Goal: Information Seeking & Learning: Learn about a topic

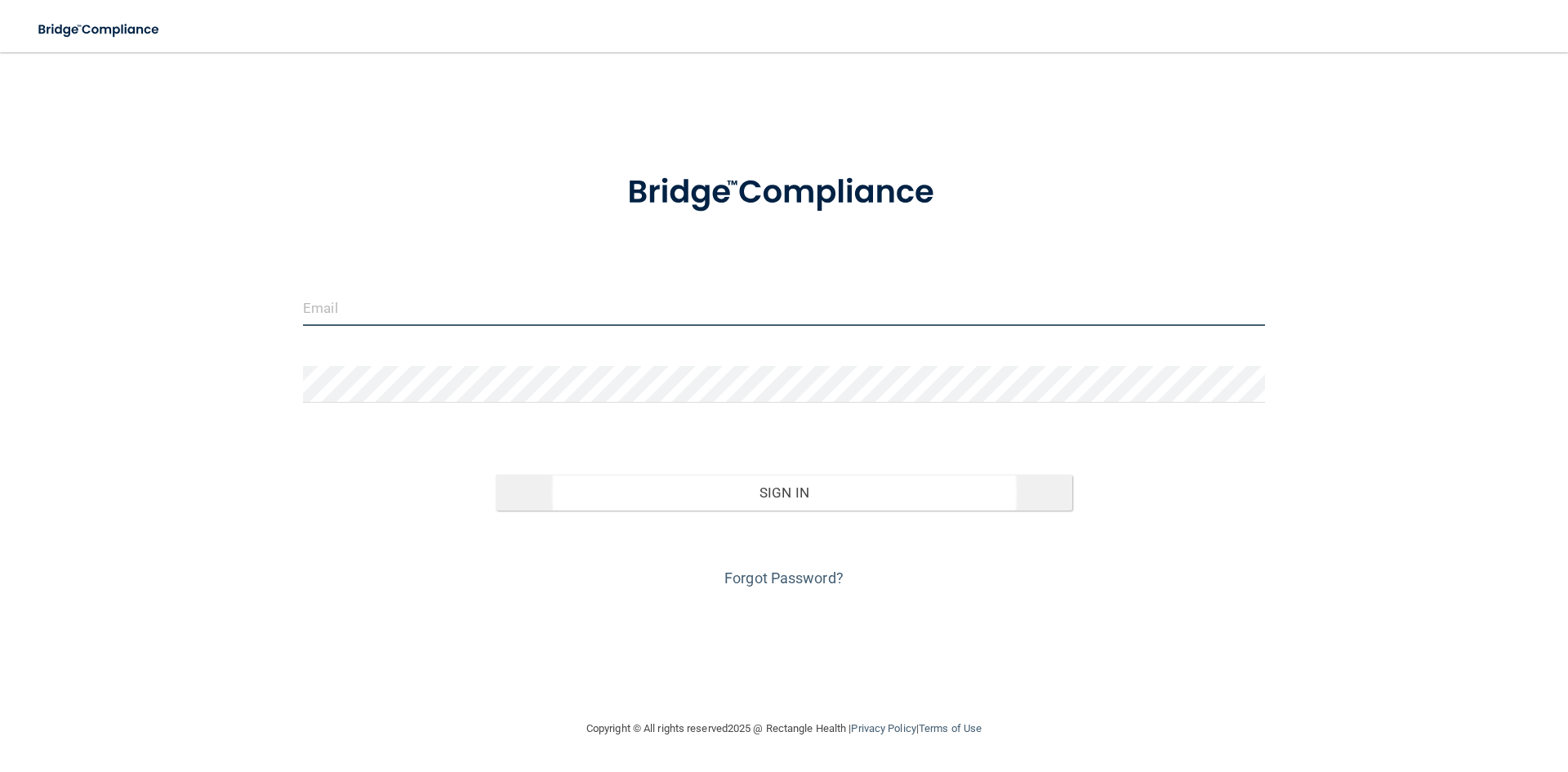
type input "[EMAIL_ADDRESS][DOMAIN_NAME]"
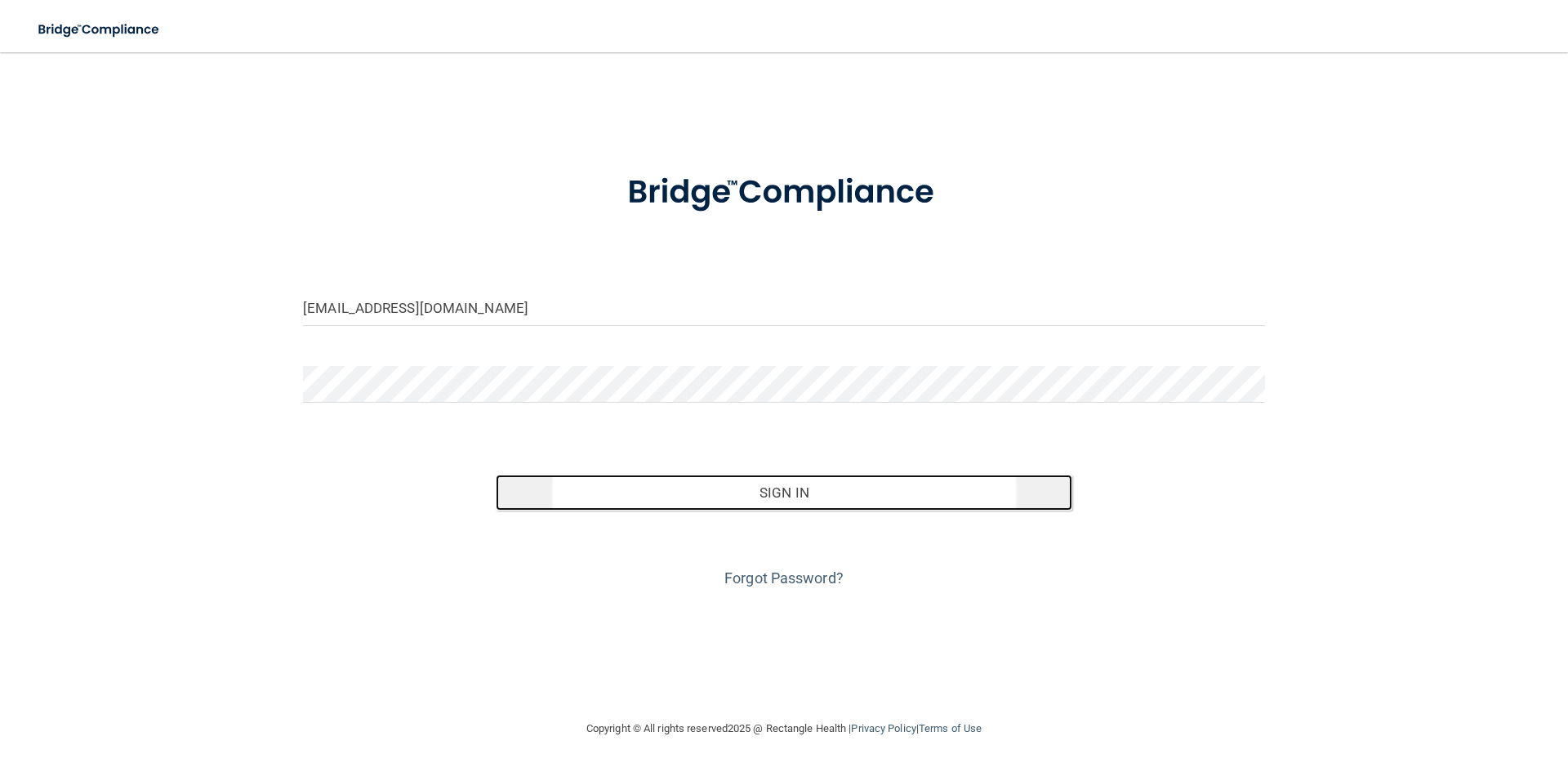
click at [868, 497] on button "Sign In" at bounding box center [785, 492] width 578 height 36
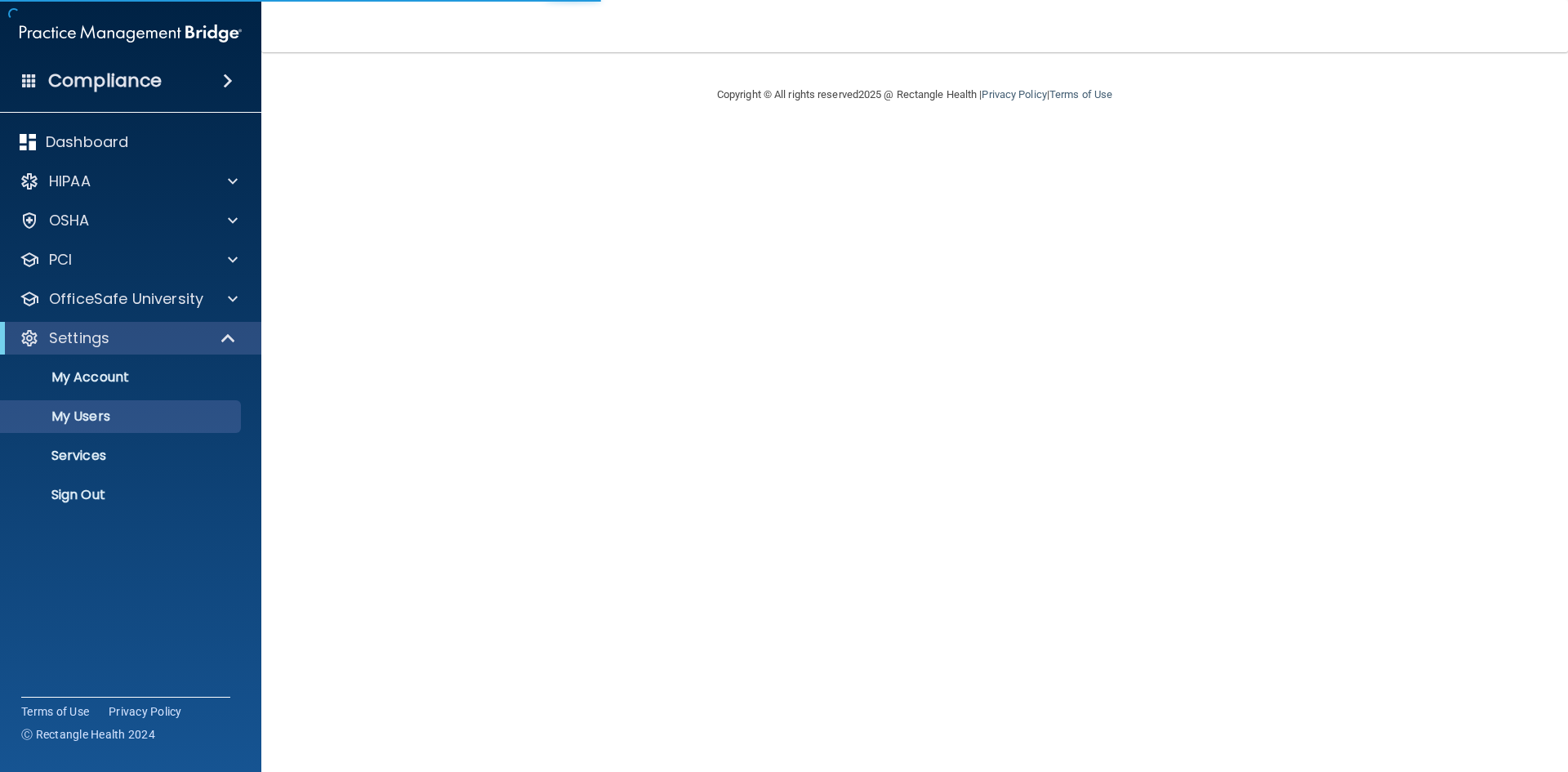
select select "20"
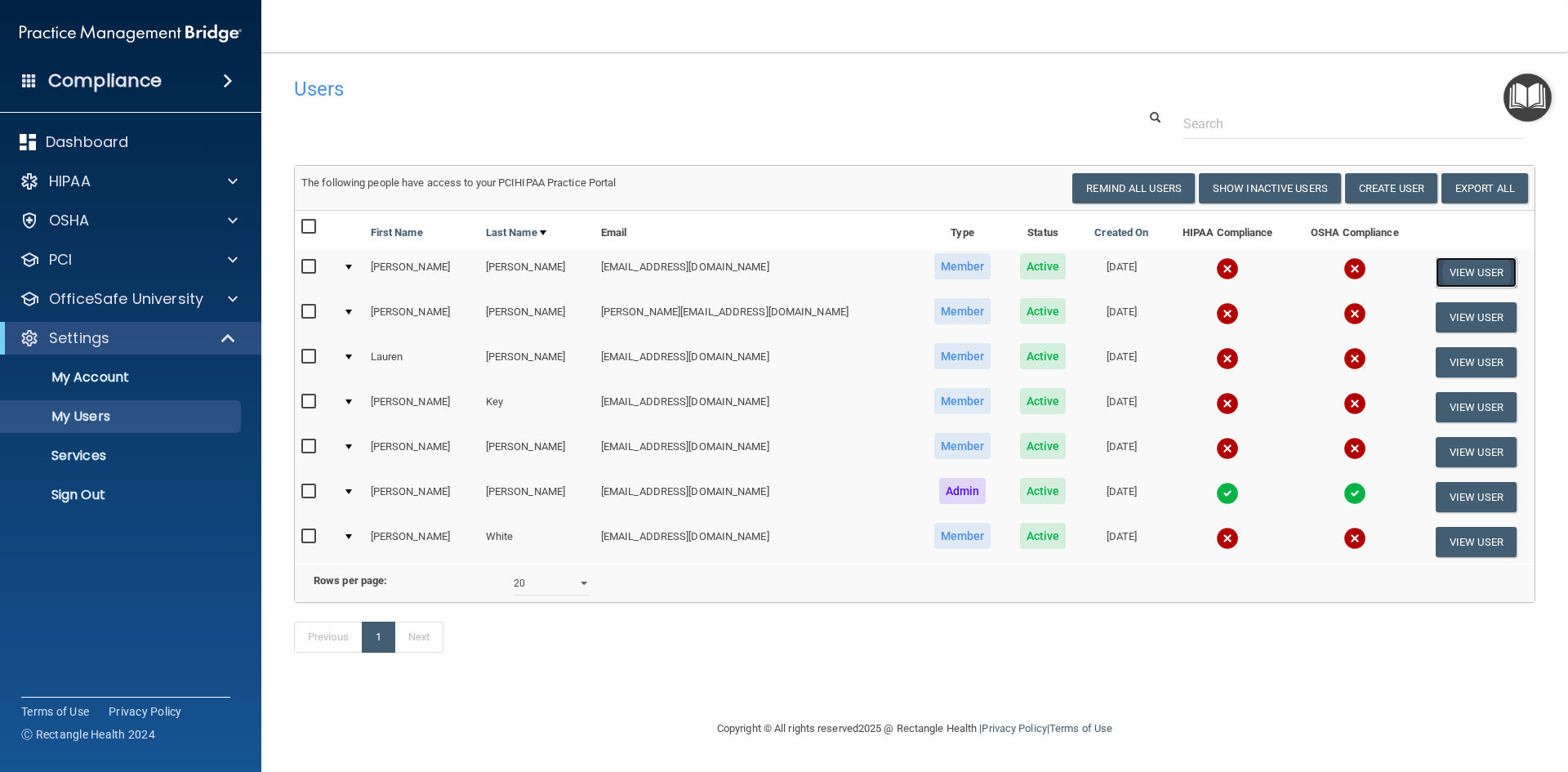
click at [1454, 274] on button "View User" at bounding box center [1476, 272] width 81 height 31
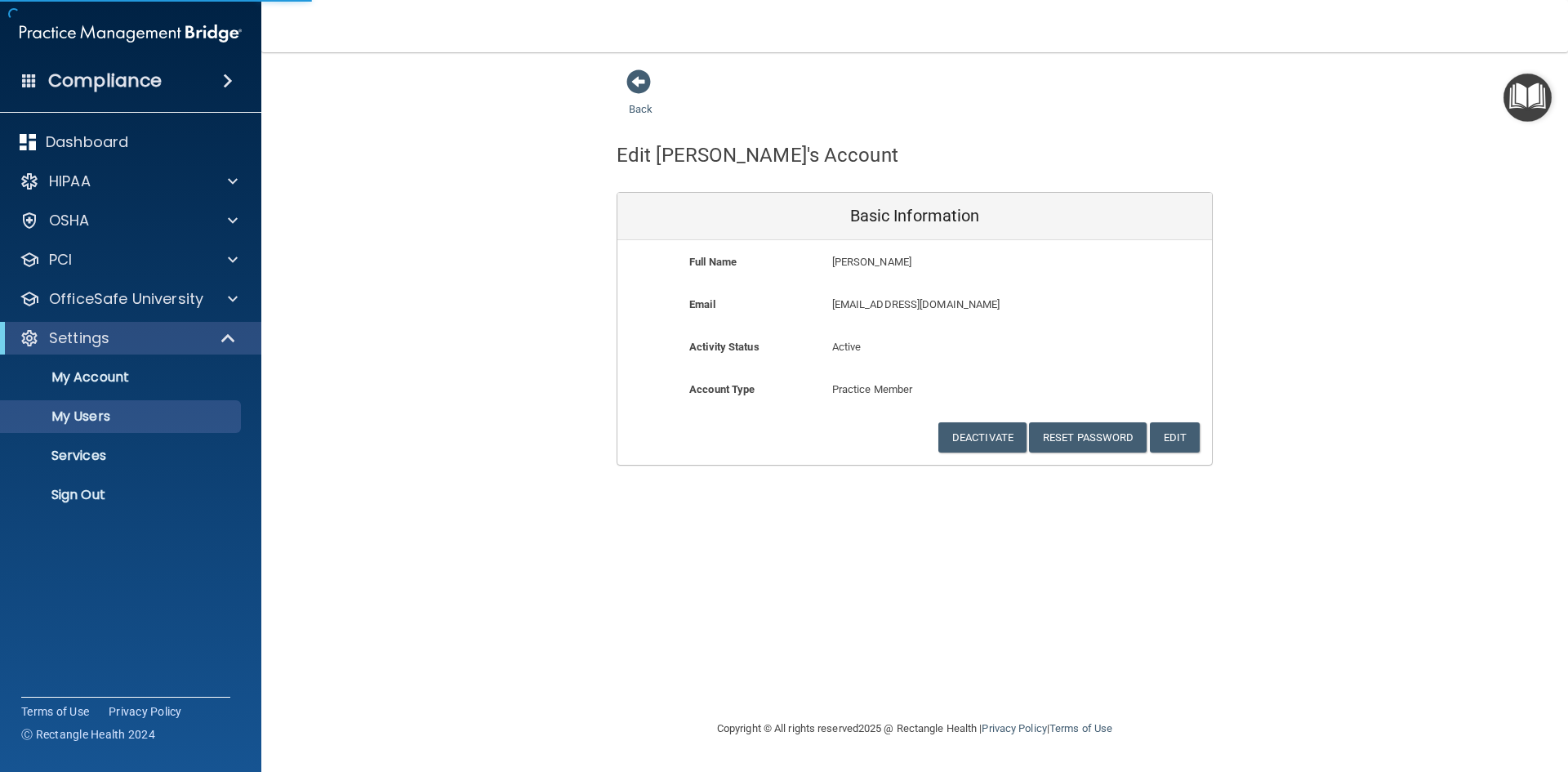
select select "20"
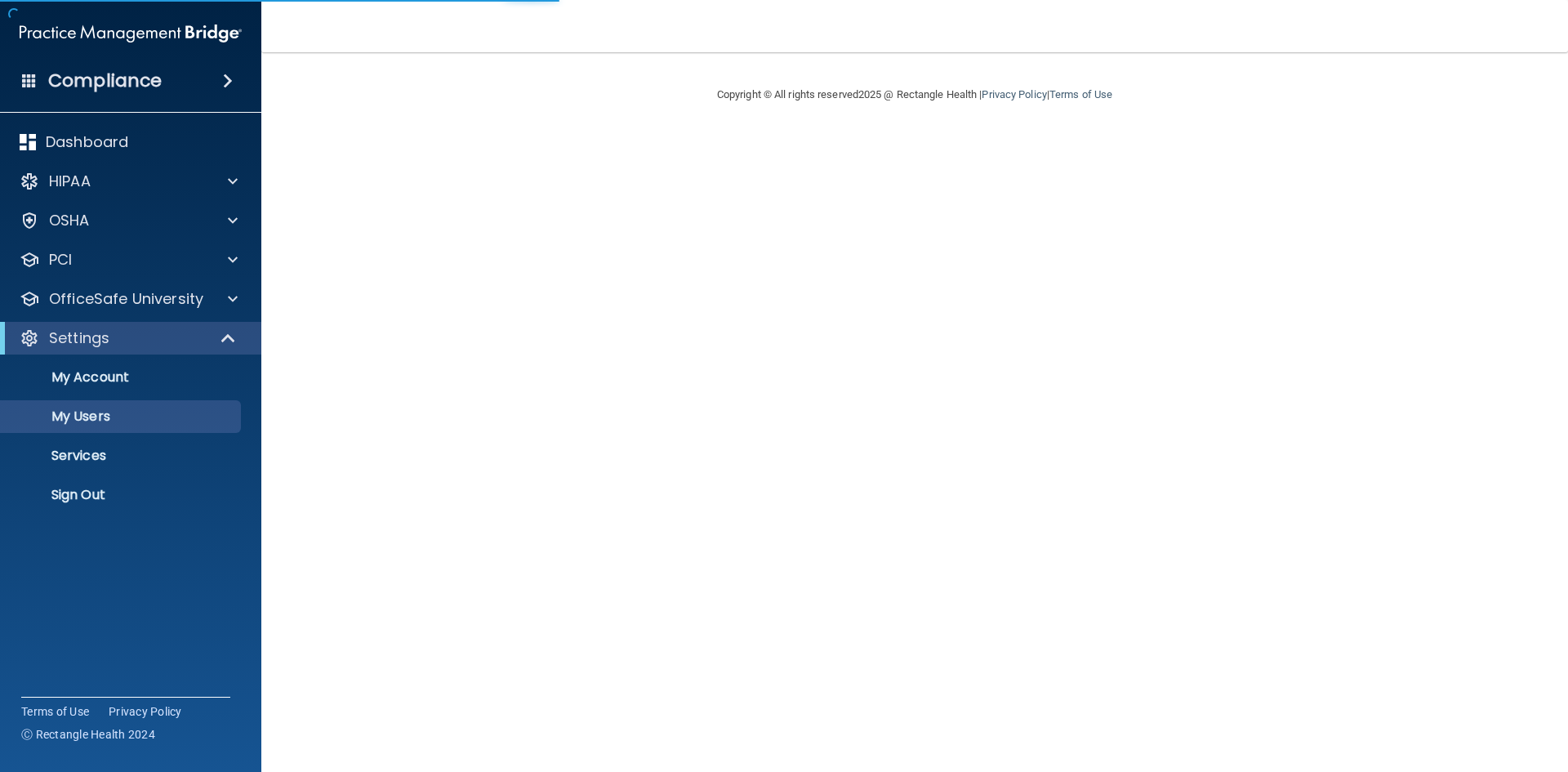
select select "20"
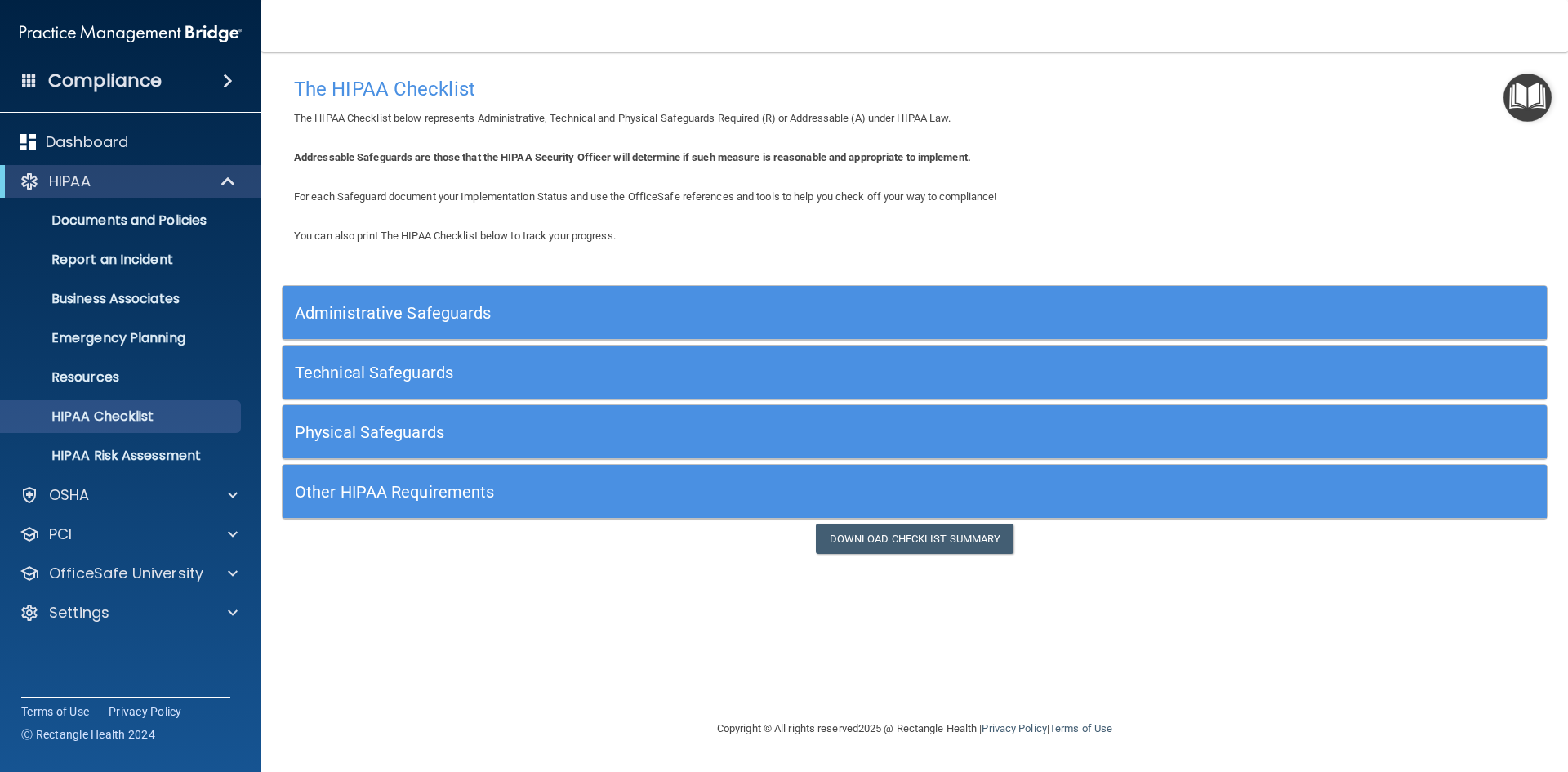
click at [443, 314] on h5 "Administrative Safeguards" at bounding box center [756, 312] width 923 height 18
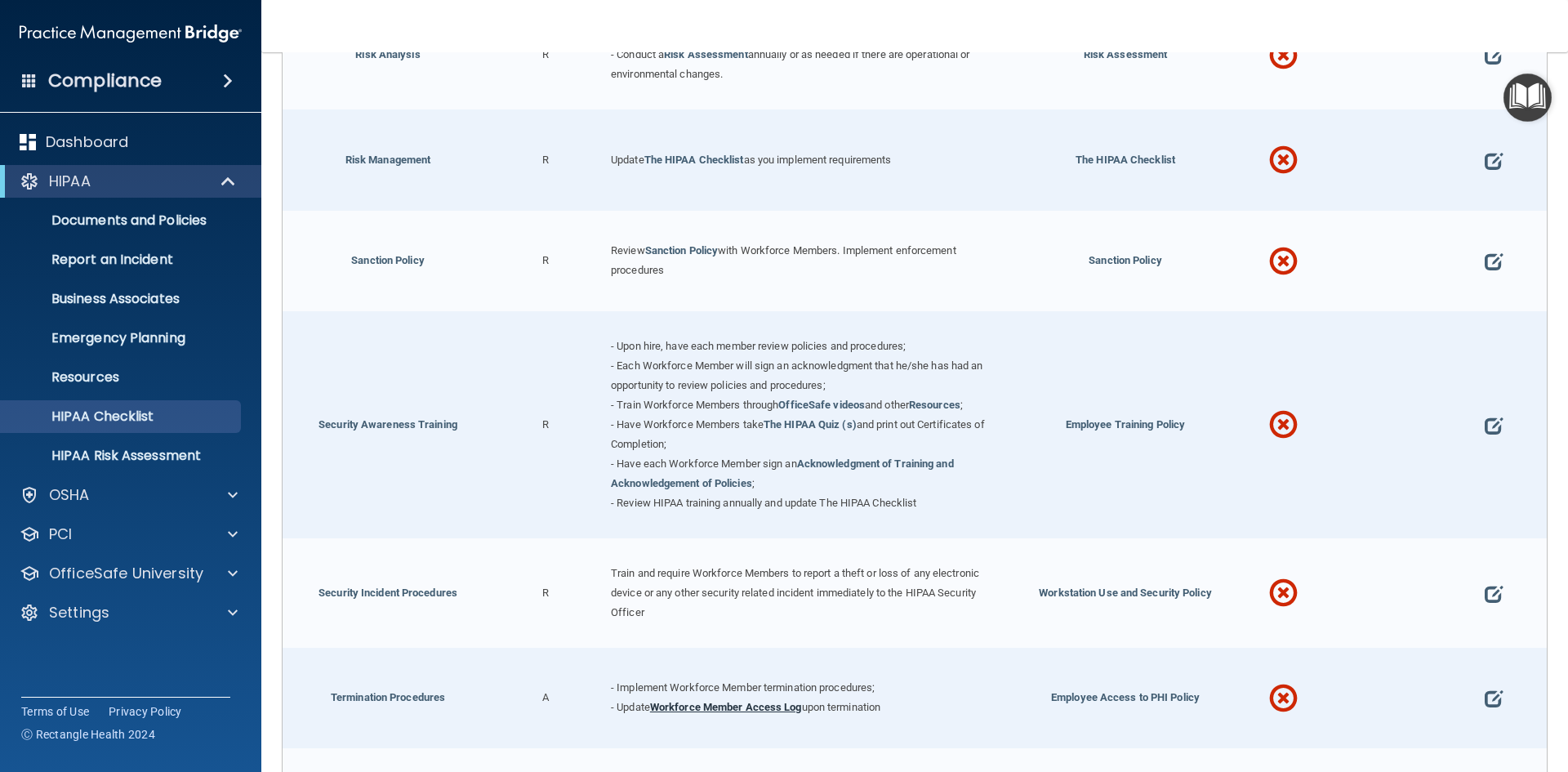
scroll to position [1578, 0]
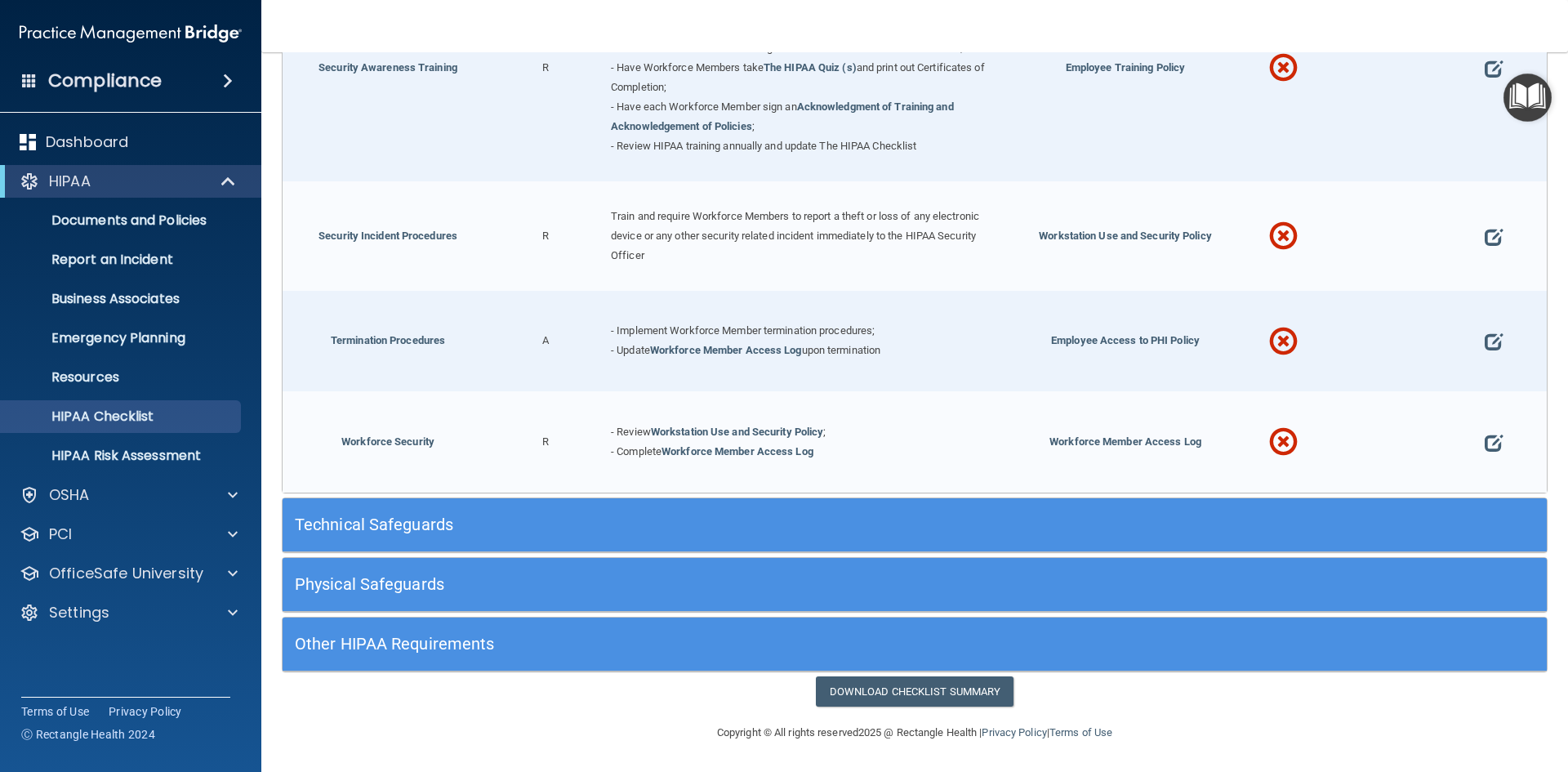
click at [1281, 443] on span at bounding box center [1283, 443] width 29 height 71
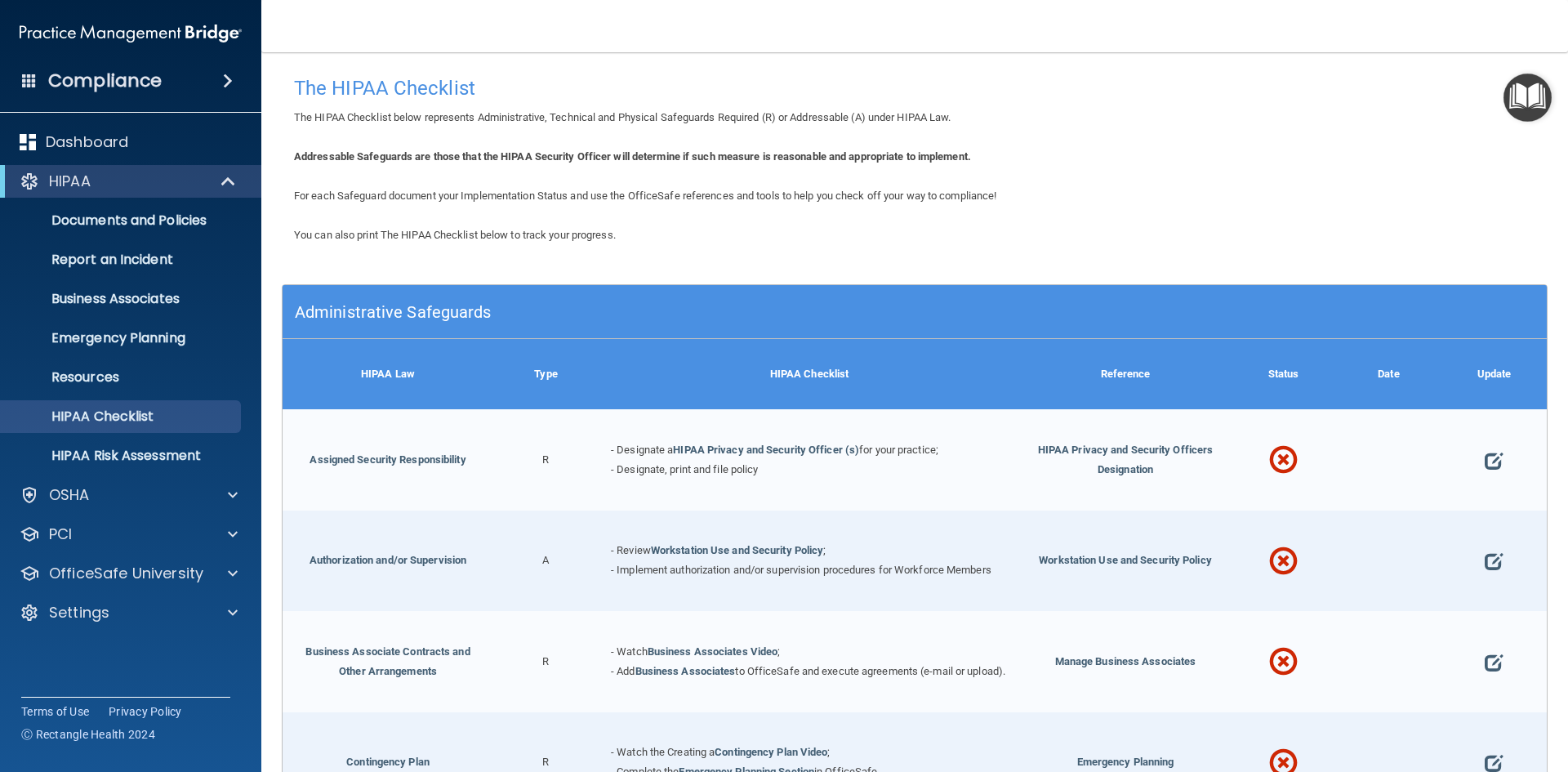
scroll to position [0, 0]
click at [1484, 455] on span at bounding box center [1493, 461] width 18 height 51
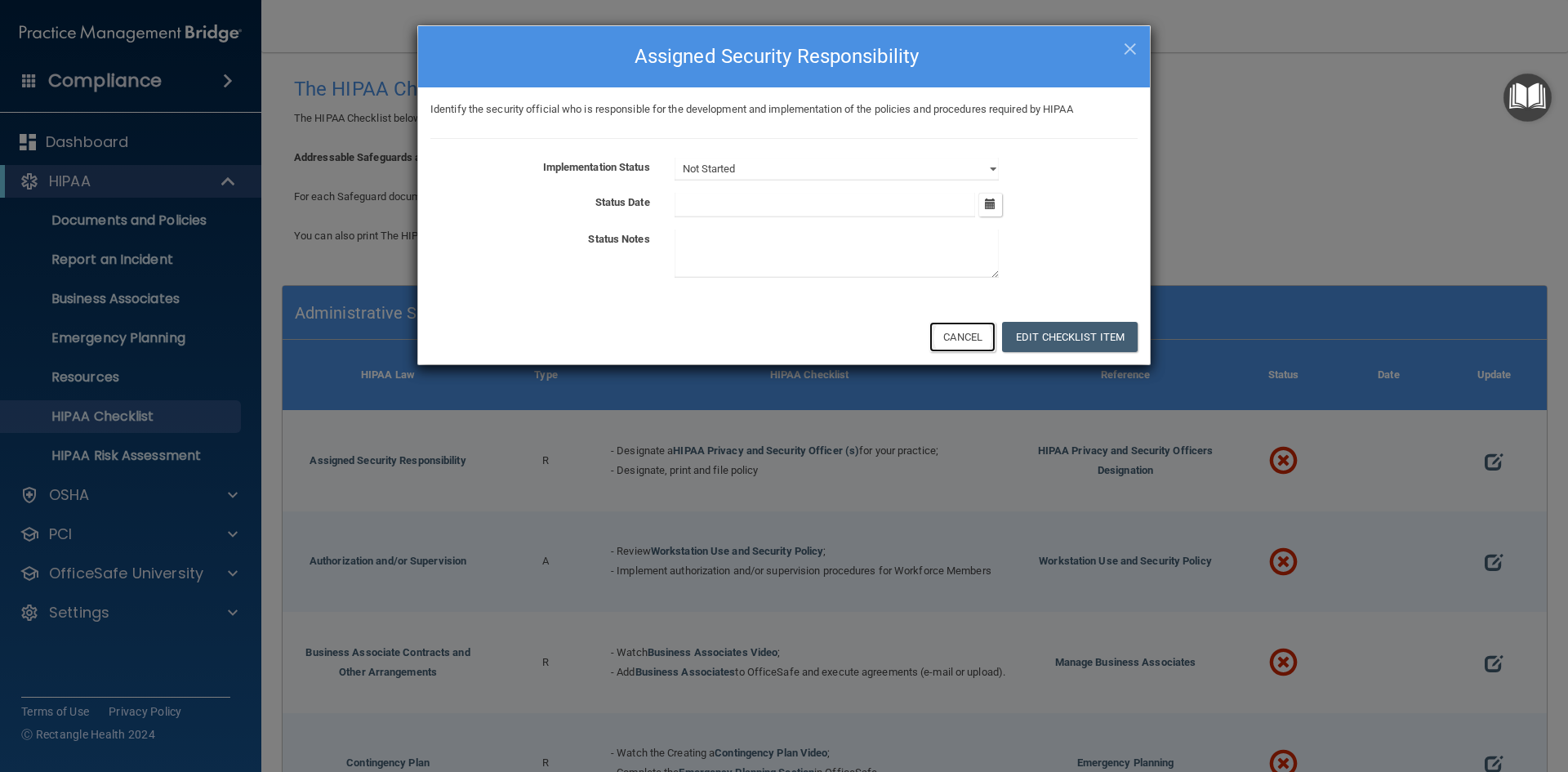
click at [971, 335] on button "Cancel" at bounding box center [961, 336] width 66 height 31
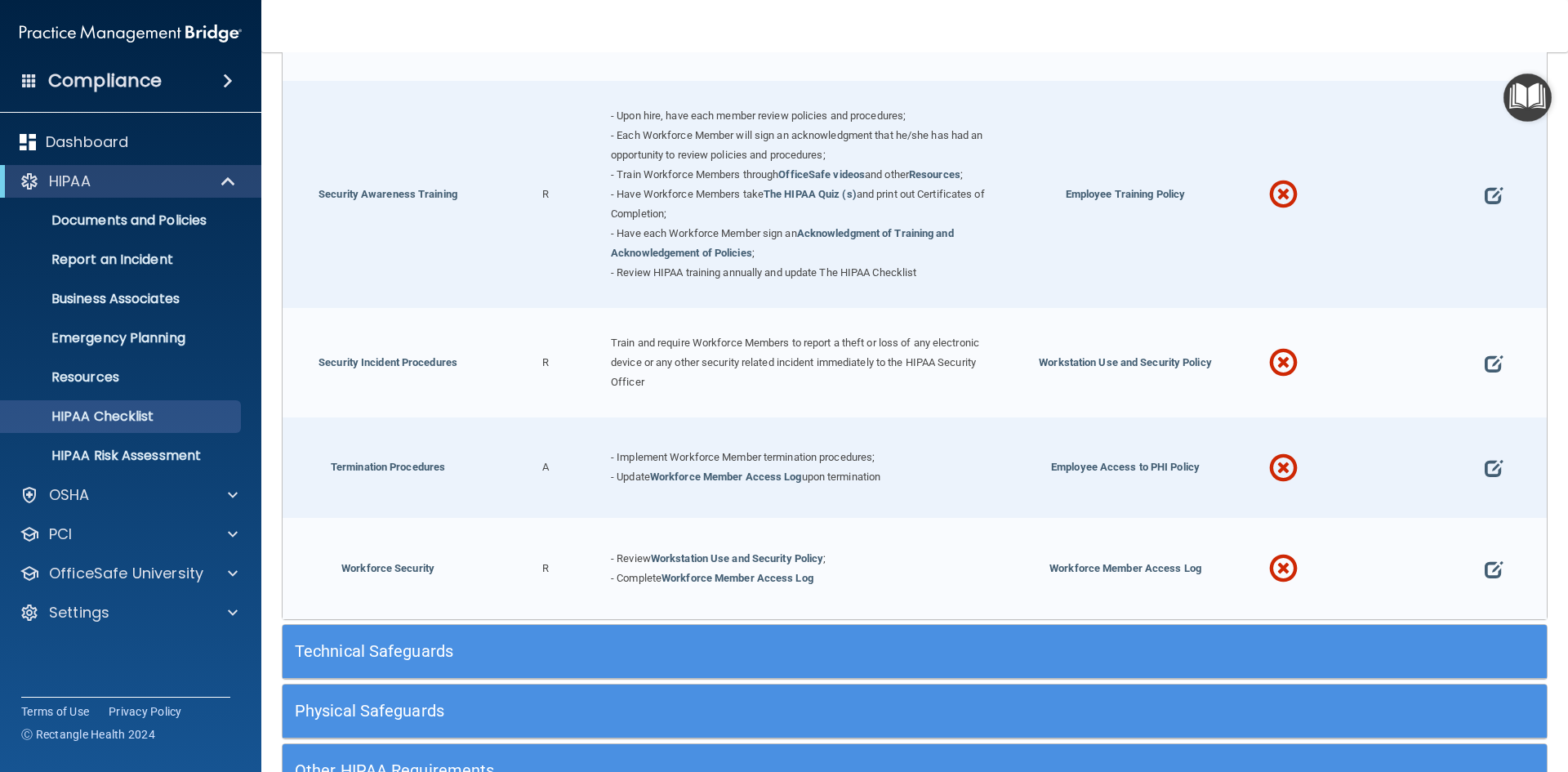
scroll to position [1471, 0]
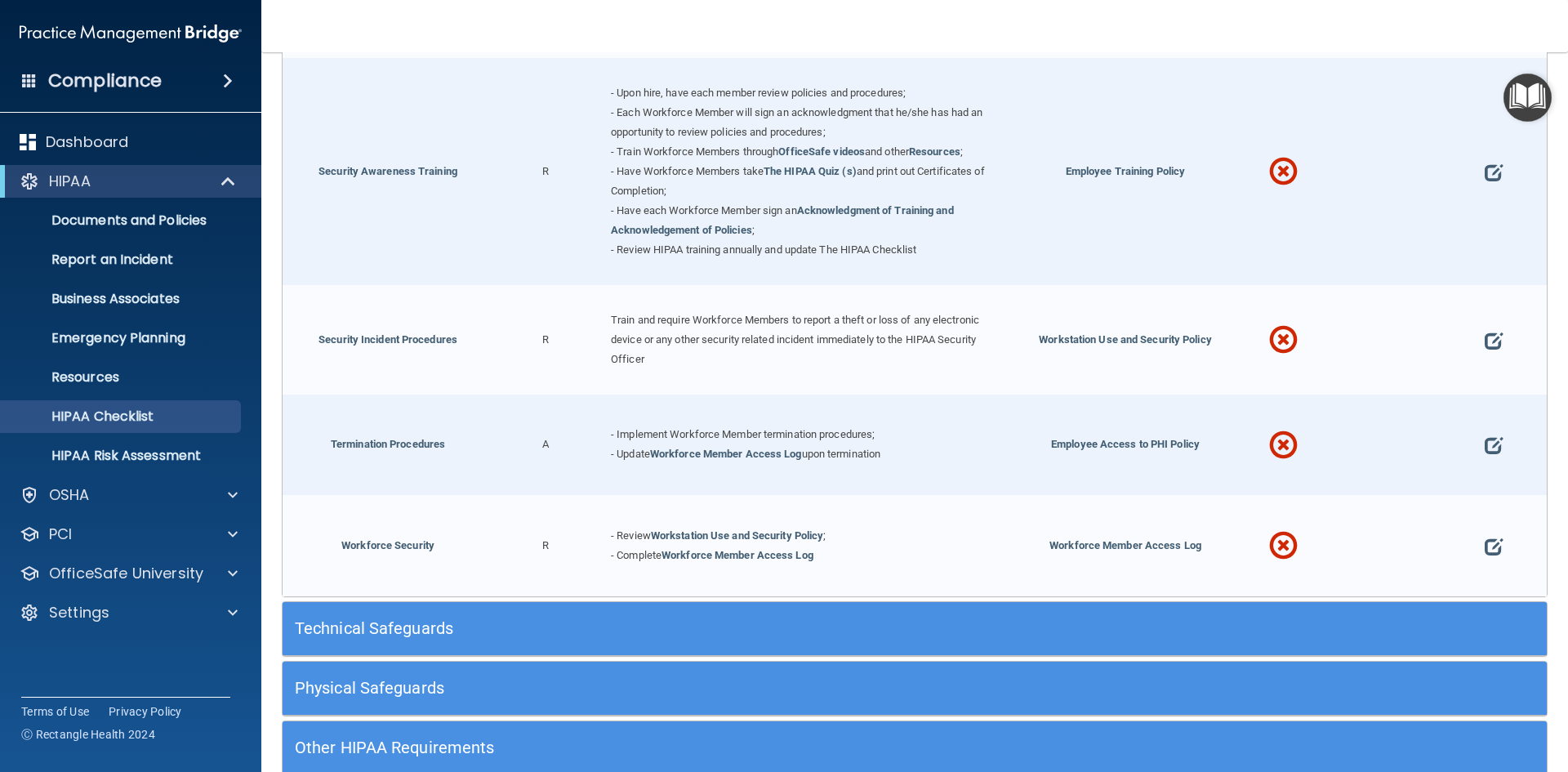
click at [537, 647] on div "Technical Safeguards" at bounding box center [756, 629] width 948 height 37
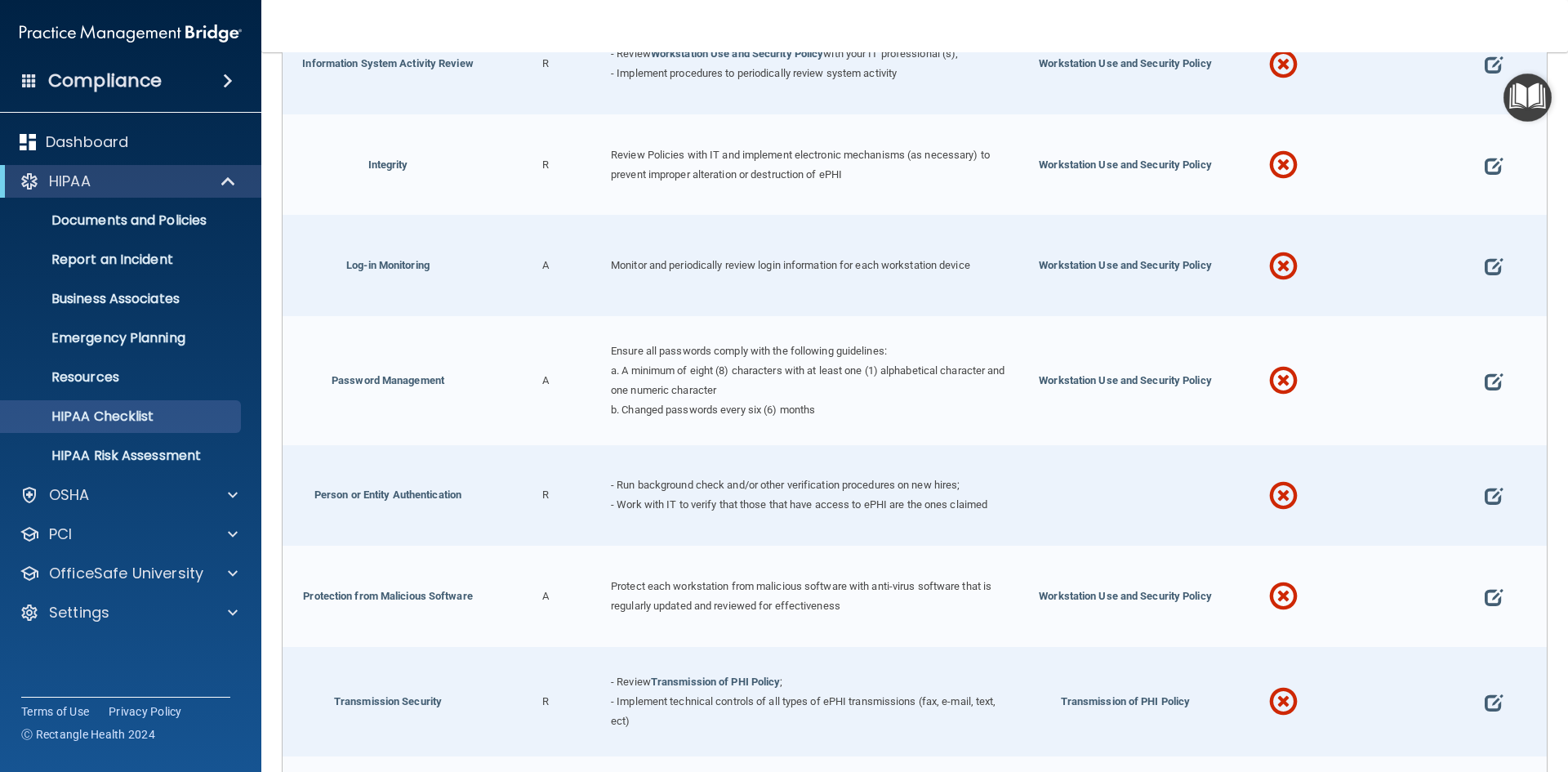
scroll to position [2994, 0]
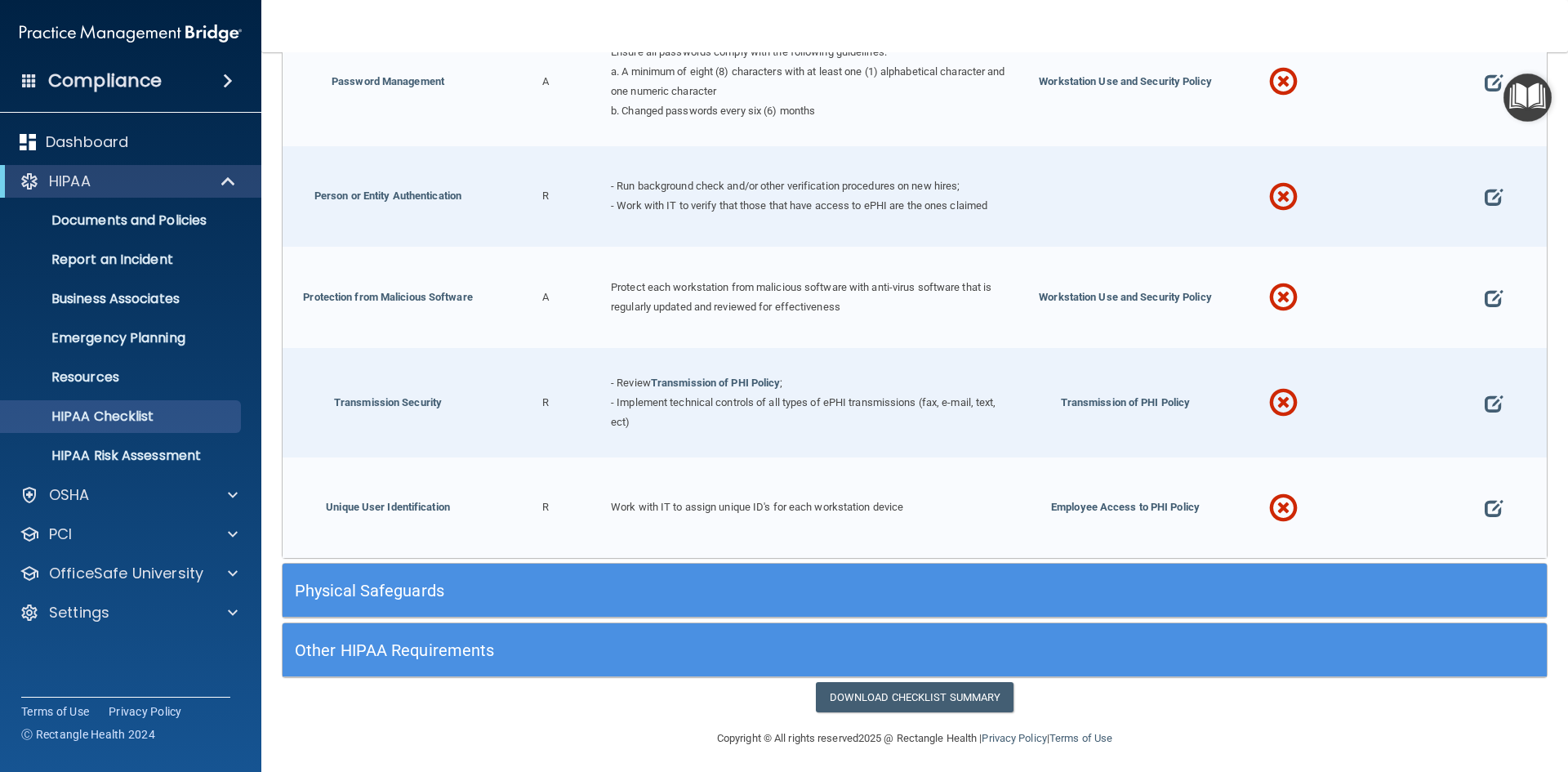
click at [489, 592] on h5 "Physical Safeguards" at bounding box center [756, 590] width 923 height 18
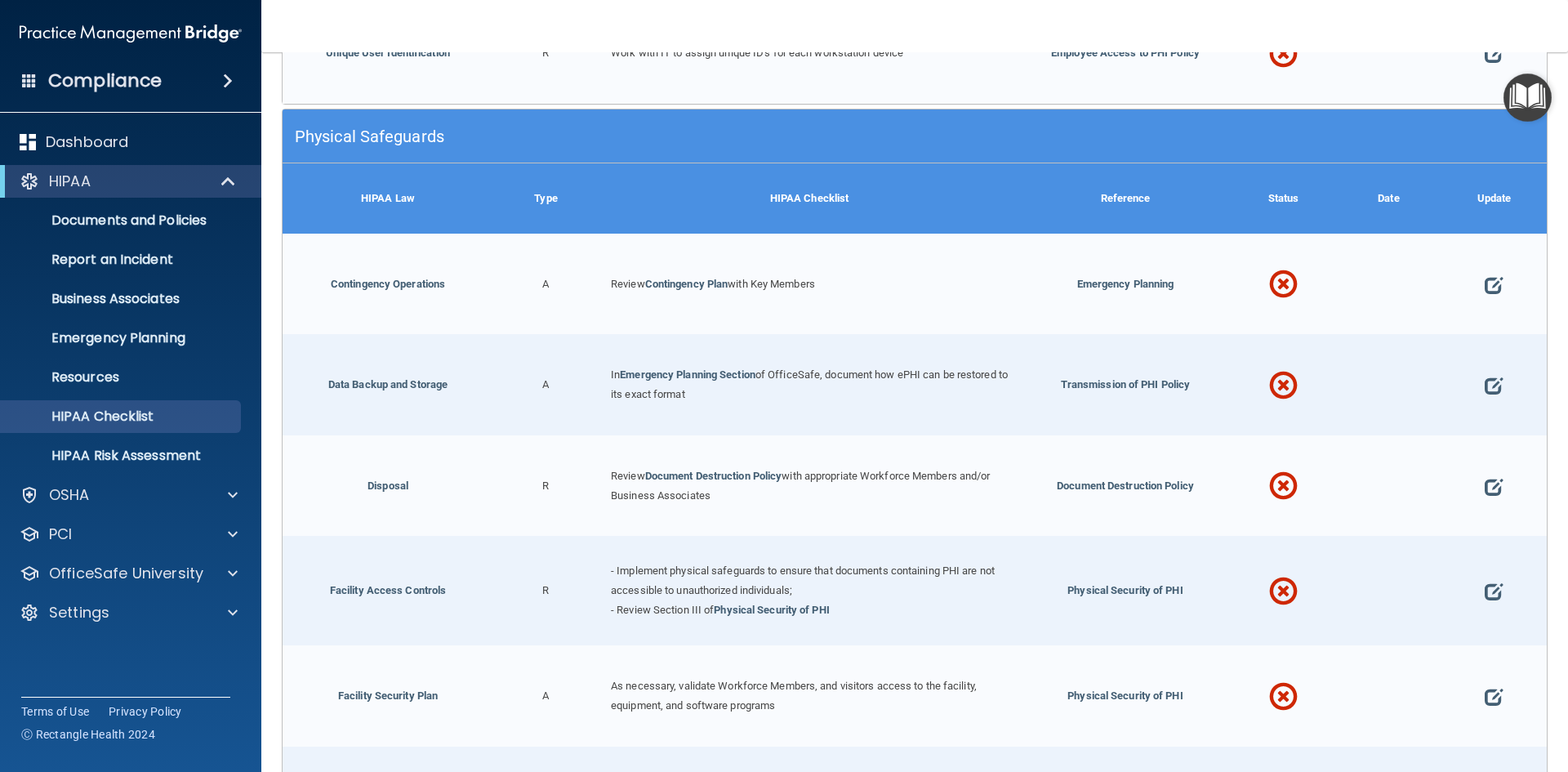
scroll to position [3773, 0]
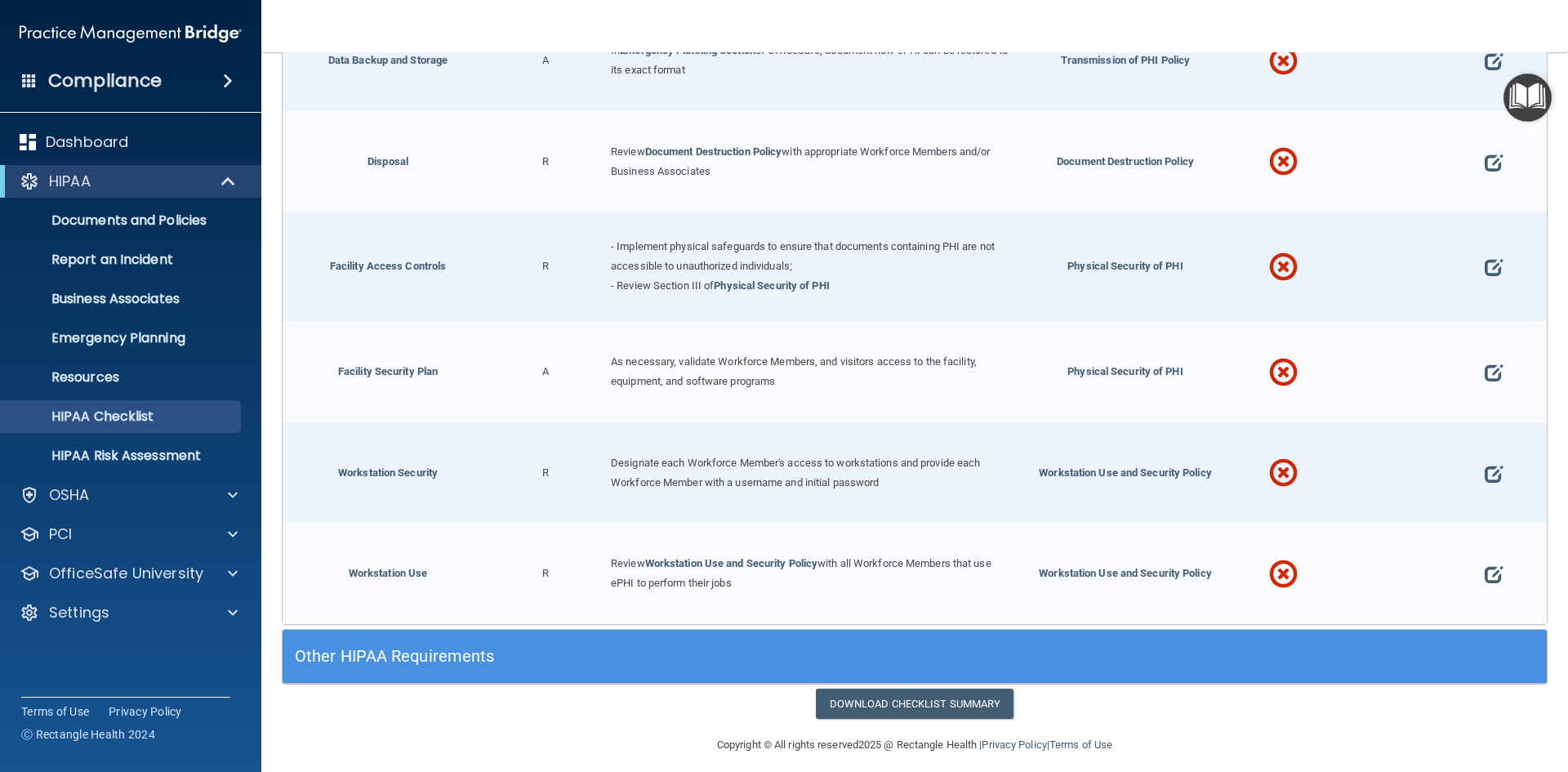
click at [513, 638] on div "Other HIPAA Requirements" at bounding box center [756, 657] width 948 height 37
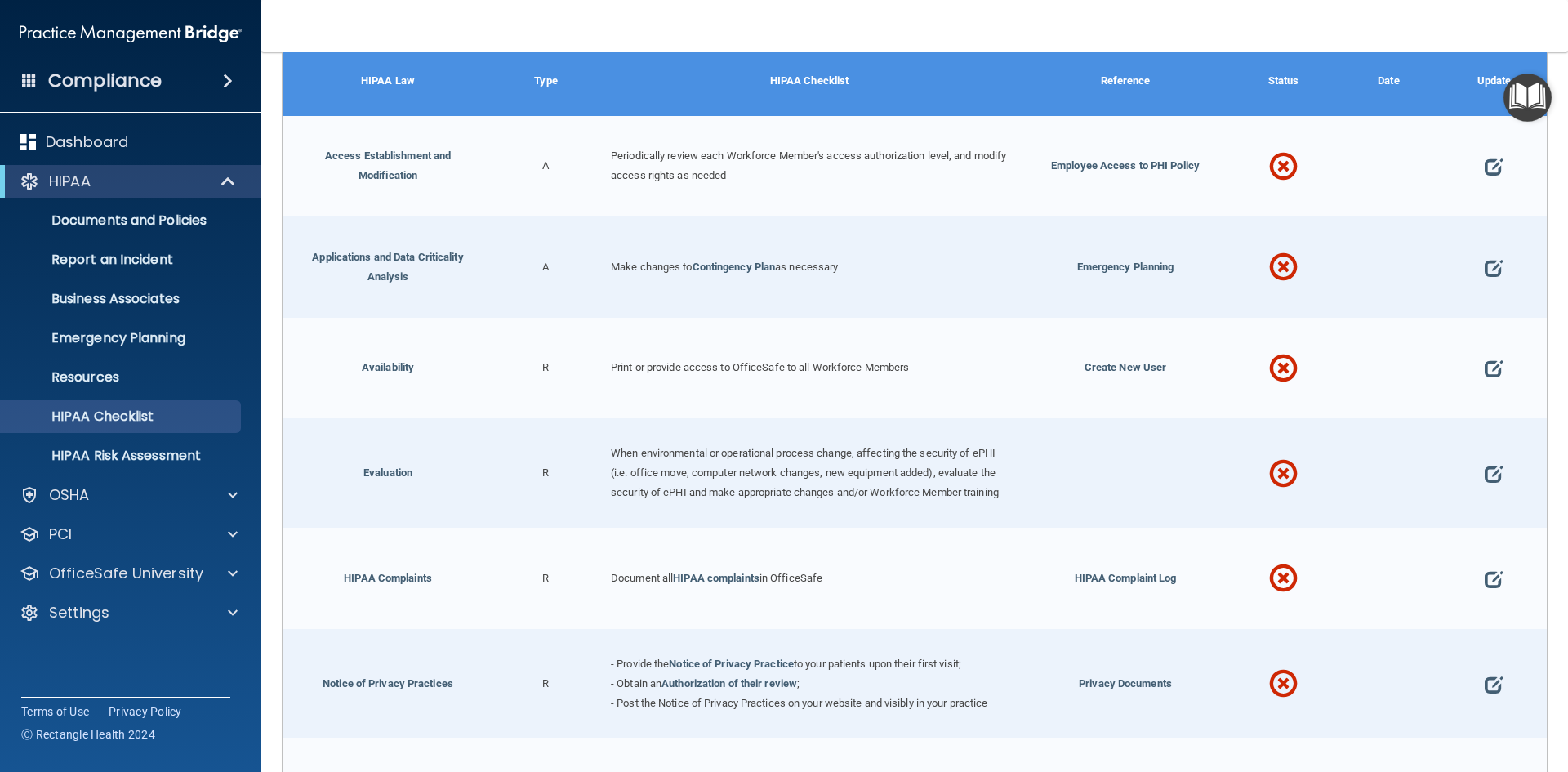
scroll to position [4426, 0]
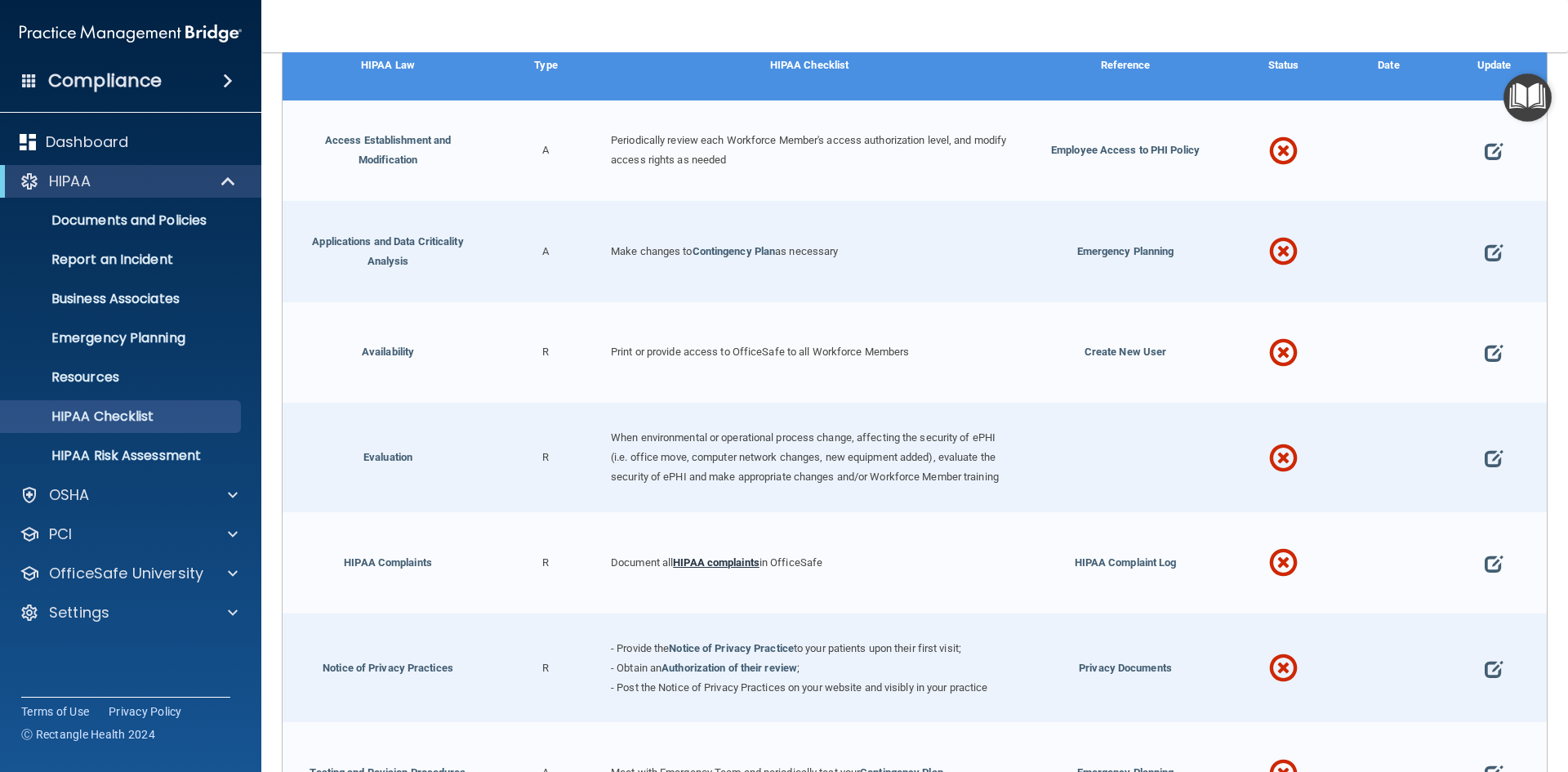
click at [738, 569] on link "HIPAA complaints" at bounding box center [715, 562] width 86 height 12
